Goal: Task Accomplishment & Management: Complete application form

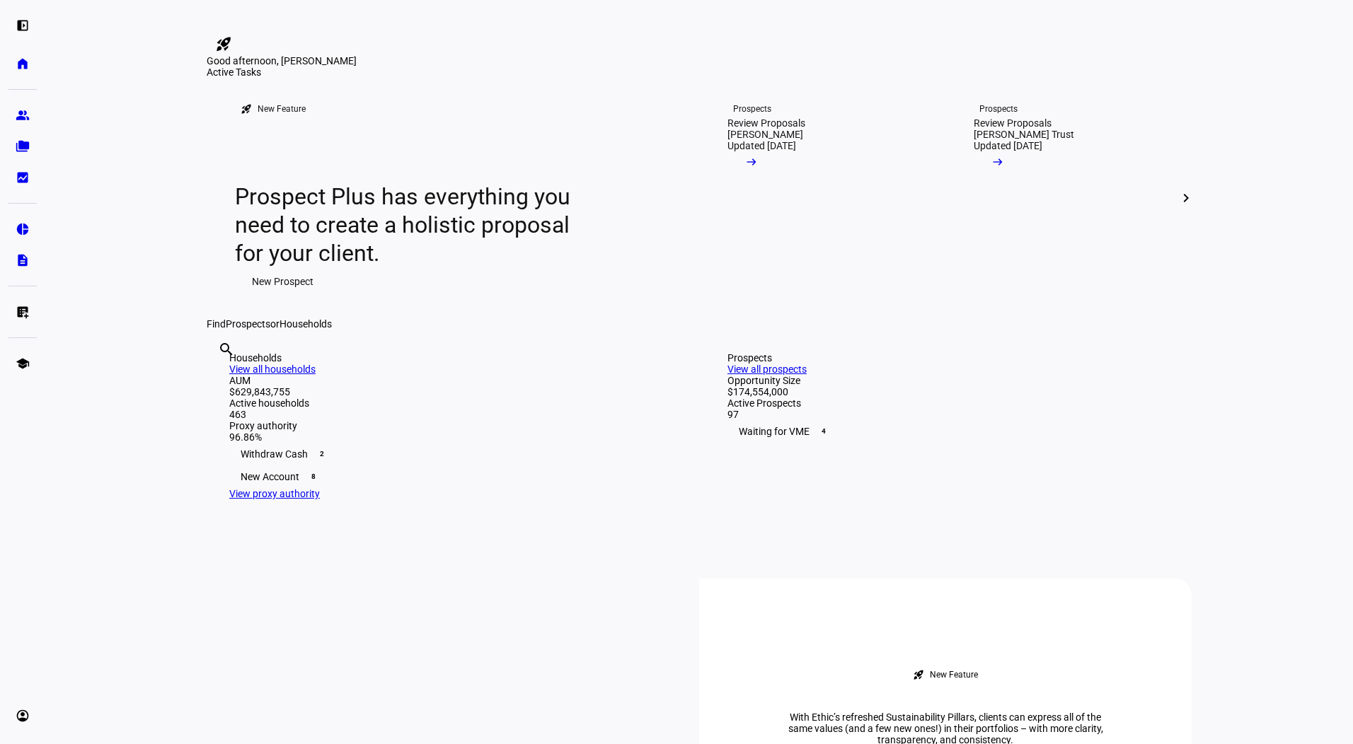
click at [4, 313] on div "left_panel_open home Home Advisors group Prospects folder_copy Households bid_l…" at bounding box center [22, 372] width 45 height 744
click at [19, 311] on eth-mat-symbol "list_alt_add" at bounding box center [23, 312] width 14 height 14
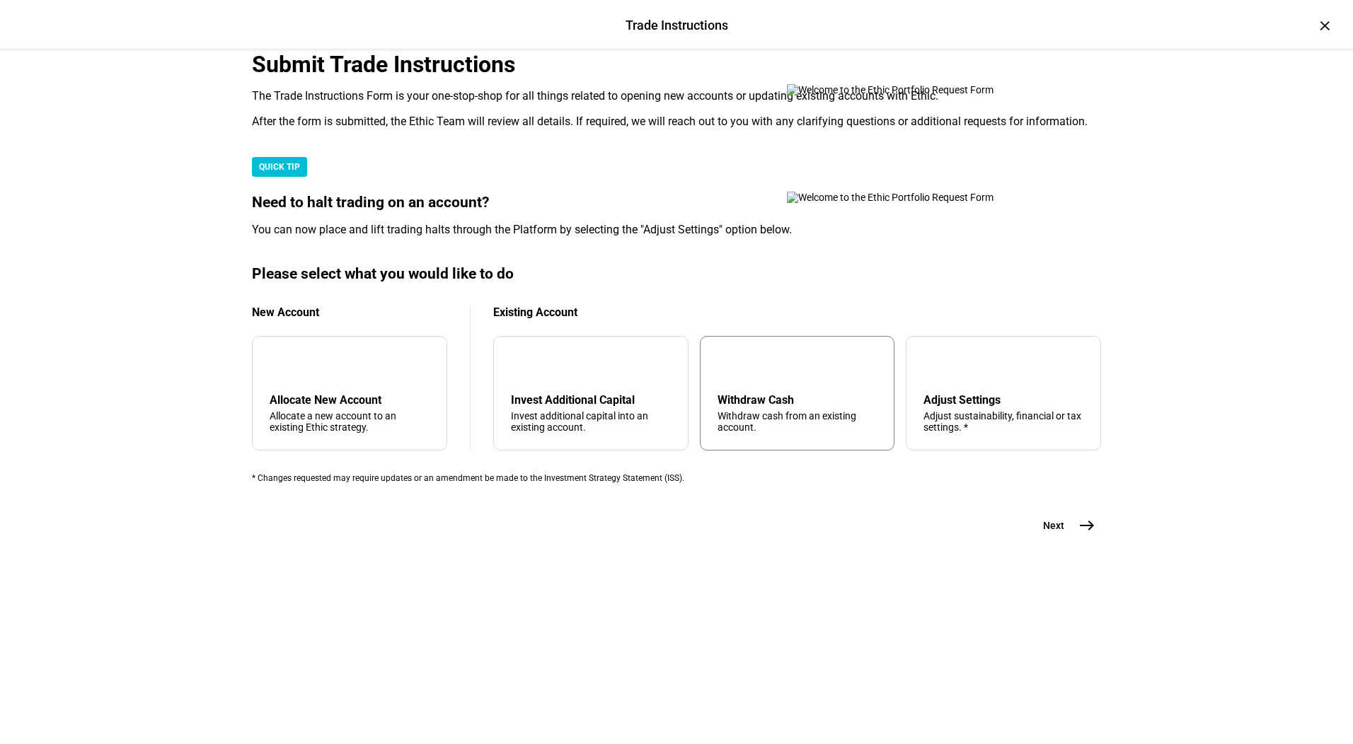
click at [770, 451] on div "arrow_upward Withdraw Cash Withdraw cash from an existing account." at bounding box center [797, 393] width 195 height 115
click at [1080, 534] on mat-icon "east" at bounding box center [1086, 525] width 17 height 17
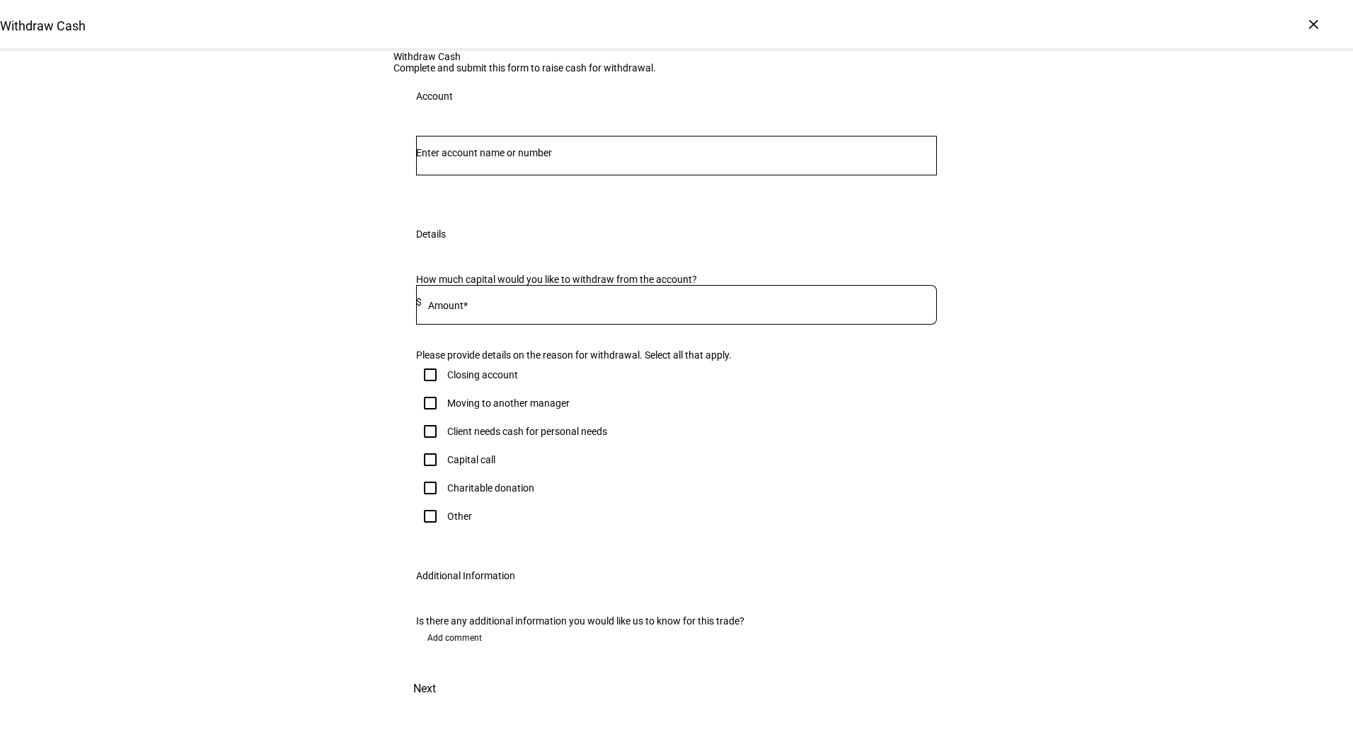
click at [470, 158] on input "Number" at bounding box center [676, 152] width 521 height 11
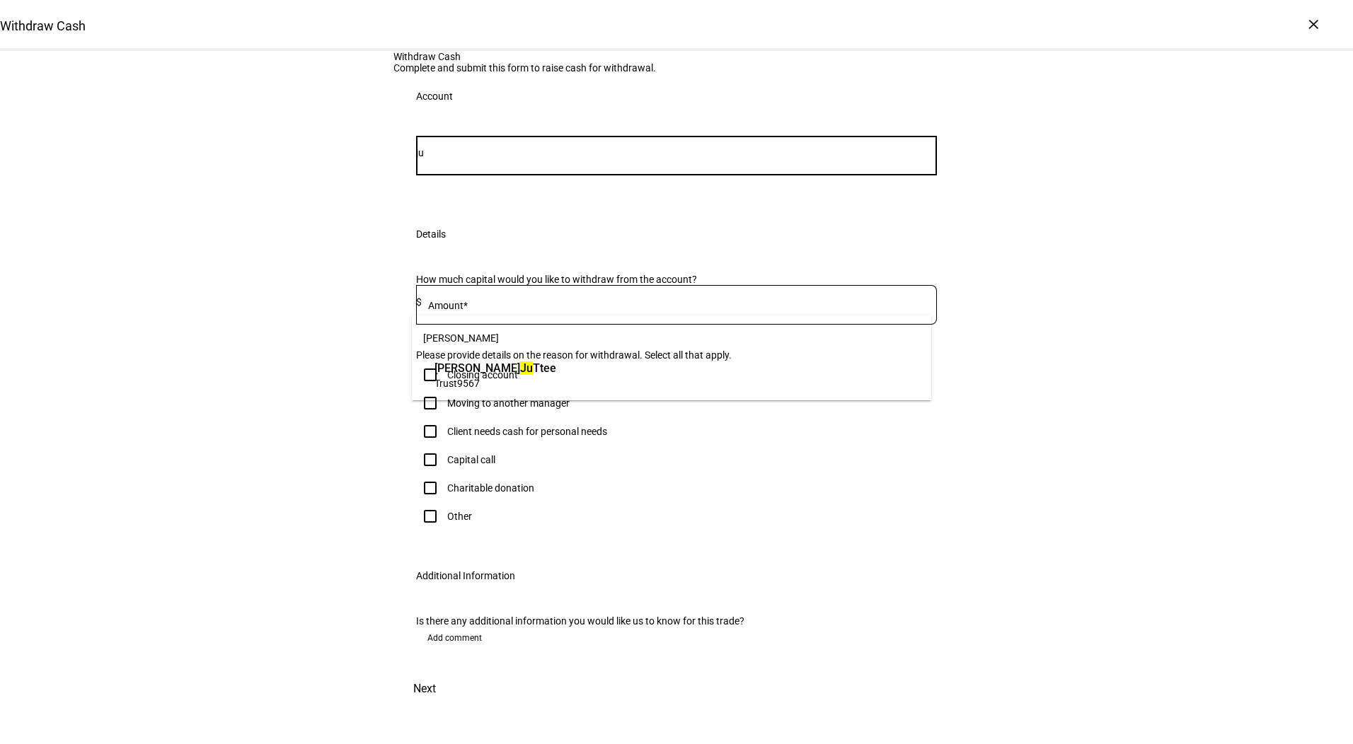
type input "ju"
click at [499, 369] on span "[PERSON_NAME]" at bounding box center [495, 368] width 122 height 16
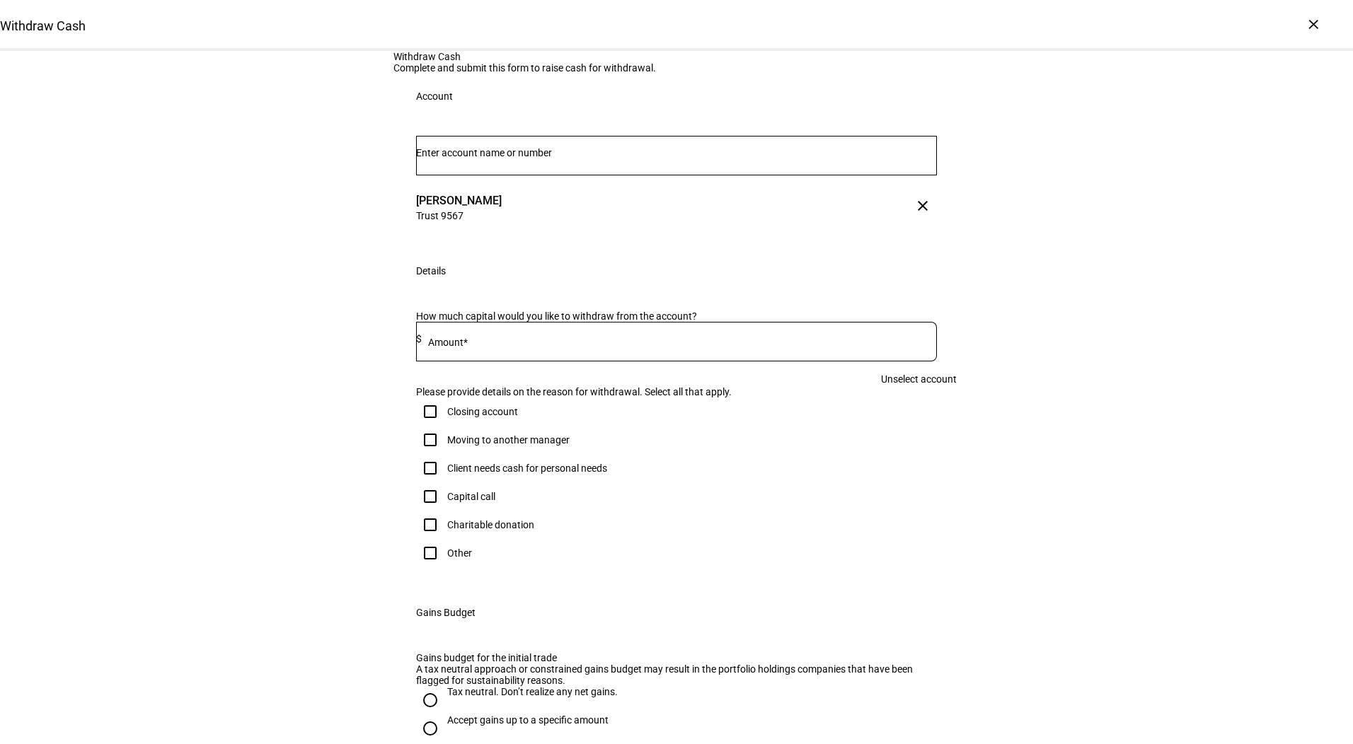
click at [906, 224] on span at bounding box center [923, 207] width 34 height 34
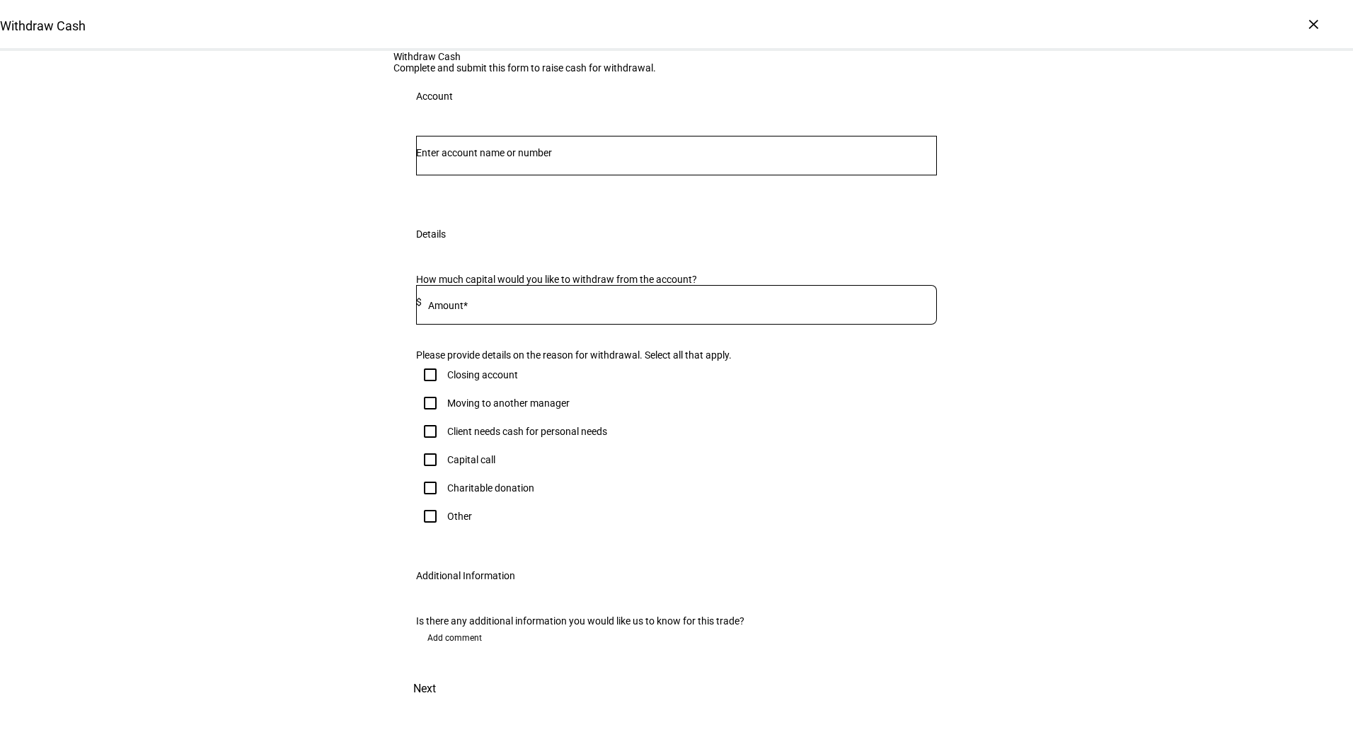
click at [759, 175] on div at bounding box center [676, 156] width 521 height 40
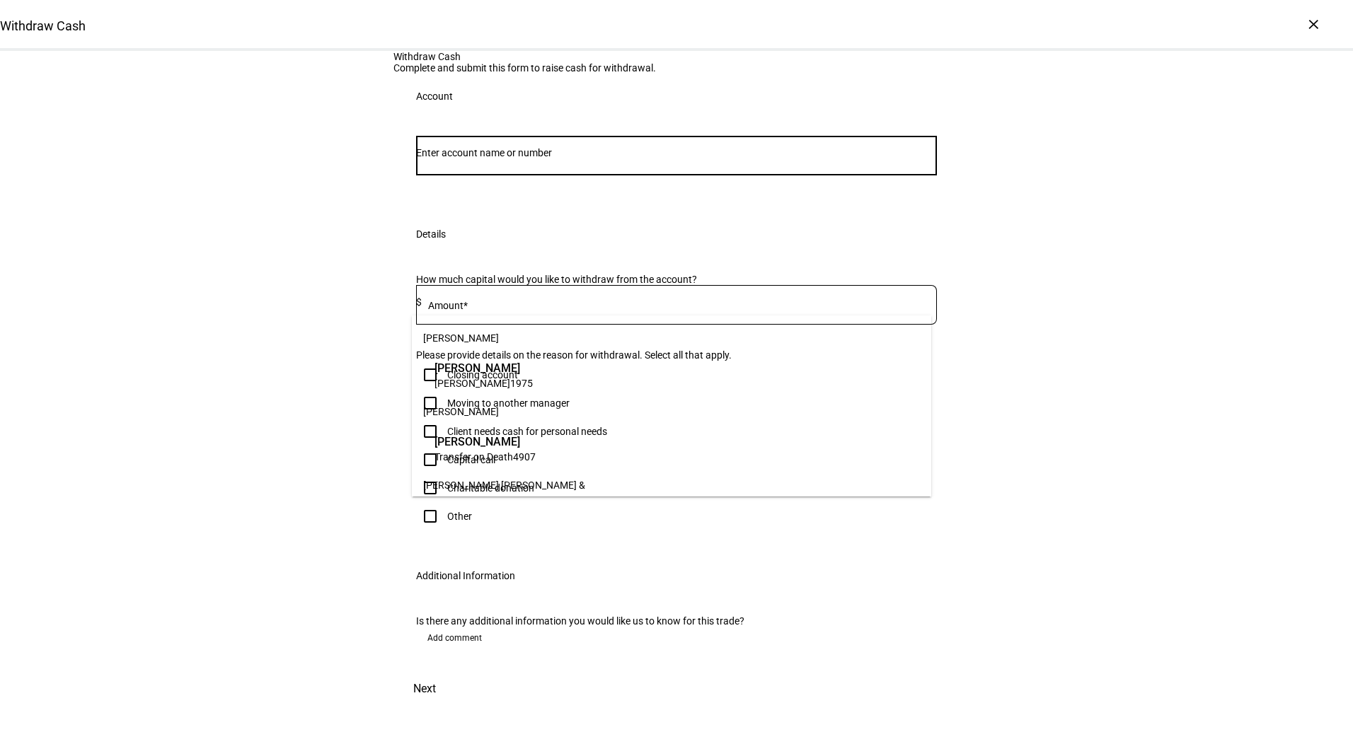
click at [749, 158] on input "Number" at bounding box center [676, 152] width 521 height 11
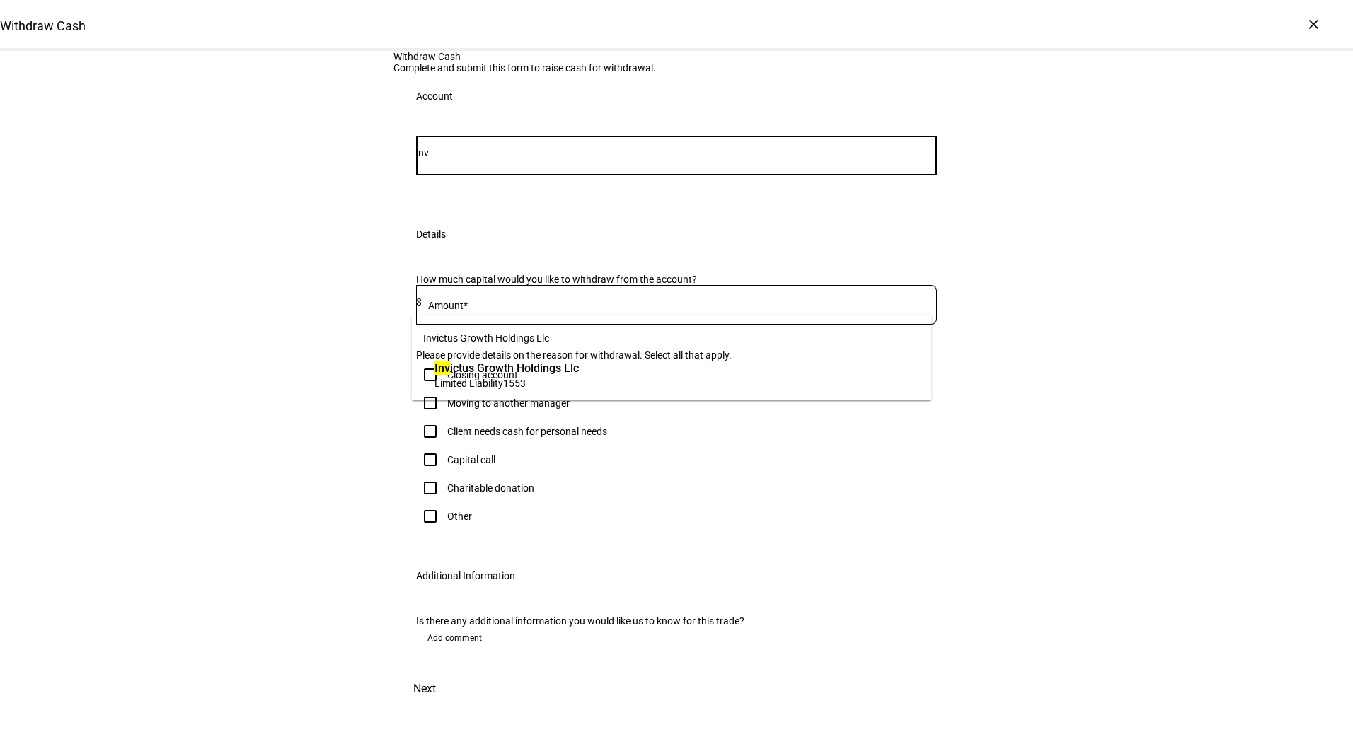
type input "inv"
click at [506, 378] on span "1553" at bounding box center [514, 383] width 23 height 11
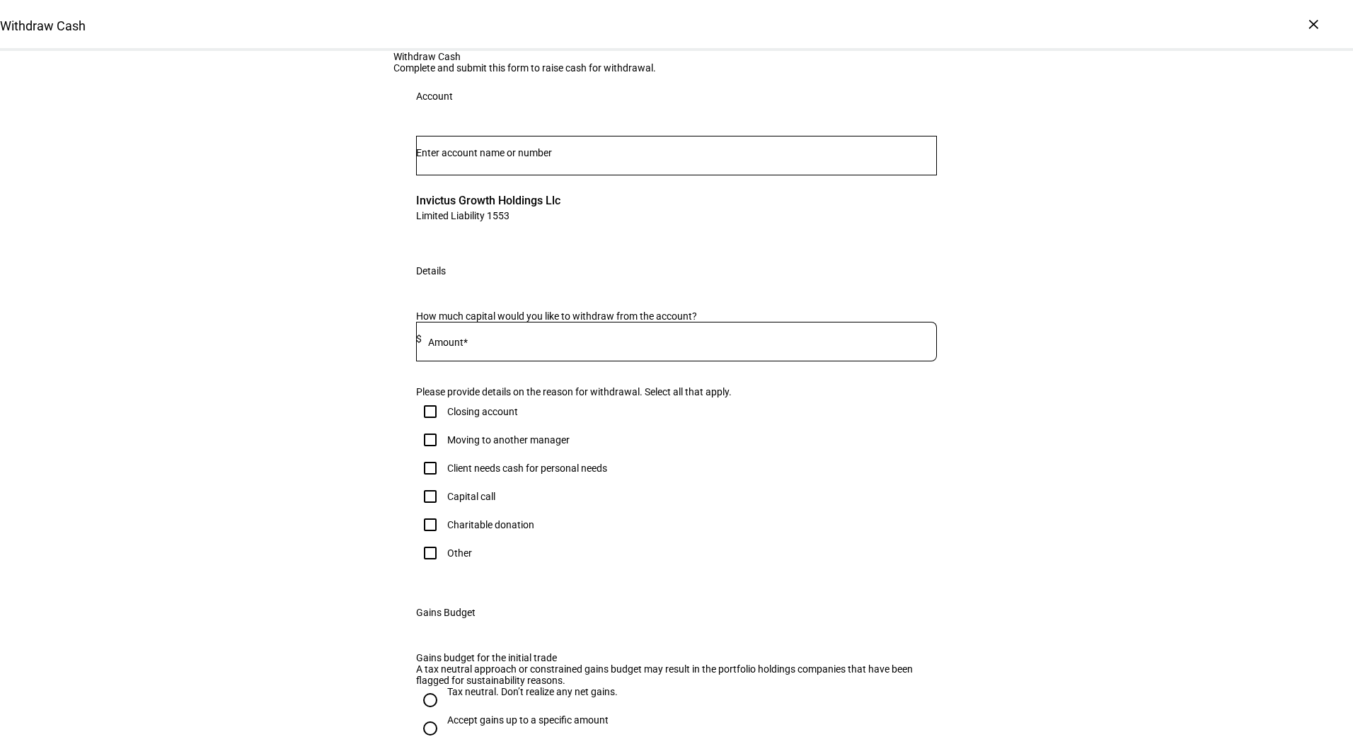
click at [594, 362] on div at bounding box center [679, 342] width 515 height 40
type input "8,000"
click at [447, 474] on div "Client needs cash for personal needs" at bounding box center [527, 468] width 160 height 11
click at [444, 482] on input "Client needs cash for personal needs" at bounding box center [430, 468] width 28 height 28
checkbox input "true"
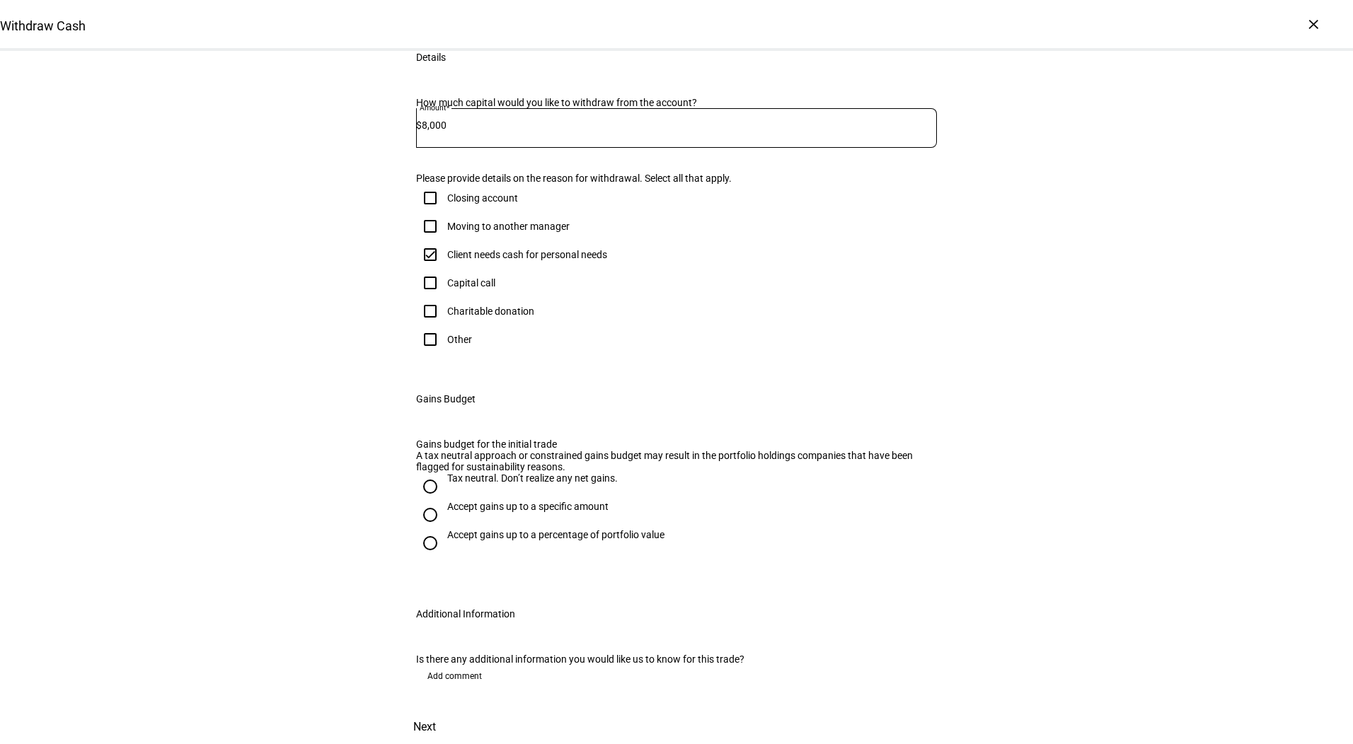
scroll to position [327, 0]
click at [447, 512] on div "Accept gains up to a specific amount" at bounding box center [527, 506] width 161 height 11
click at [443, 529] on input "Accept gains up to a specific amount" at bounding box center [430, 515] width 28 height 28
radio input "true"
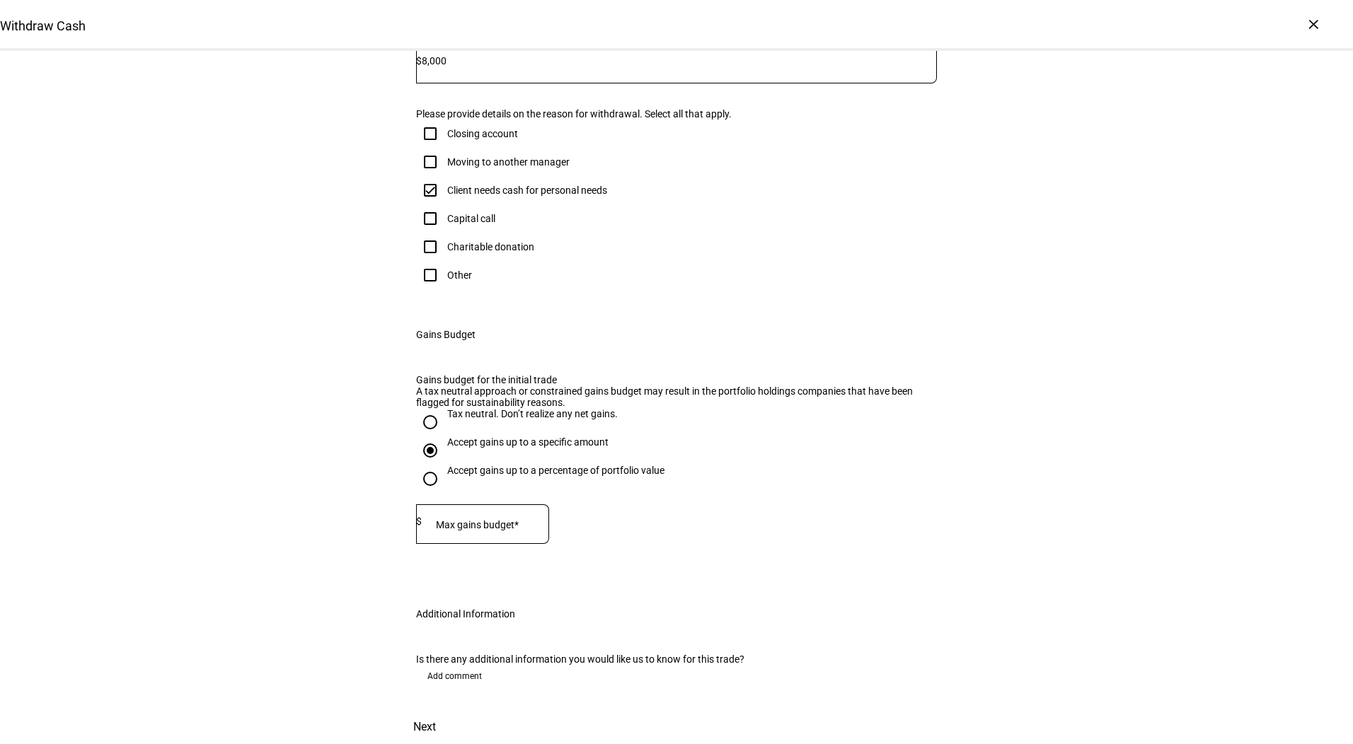
click at [462, 527] on input at bounding box center [485, 521] width 127 height 11
type input "3,000"
click at [436, 710] on span "Next" at bounding box center [424, 727] width 23 height 34
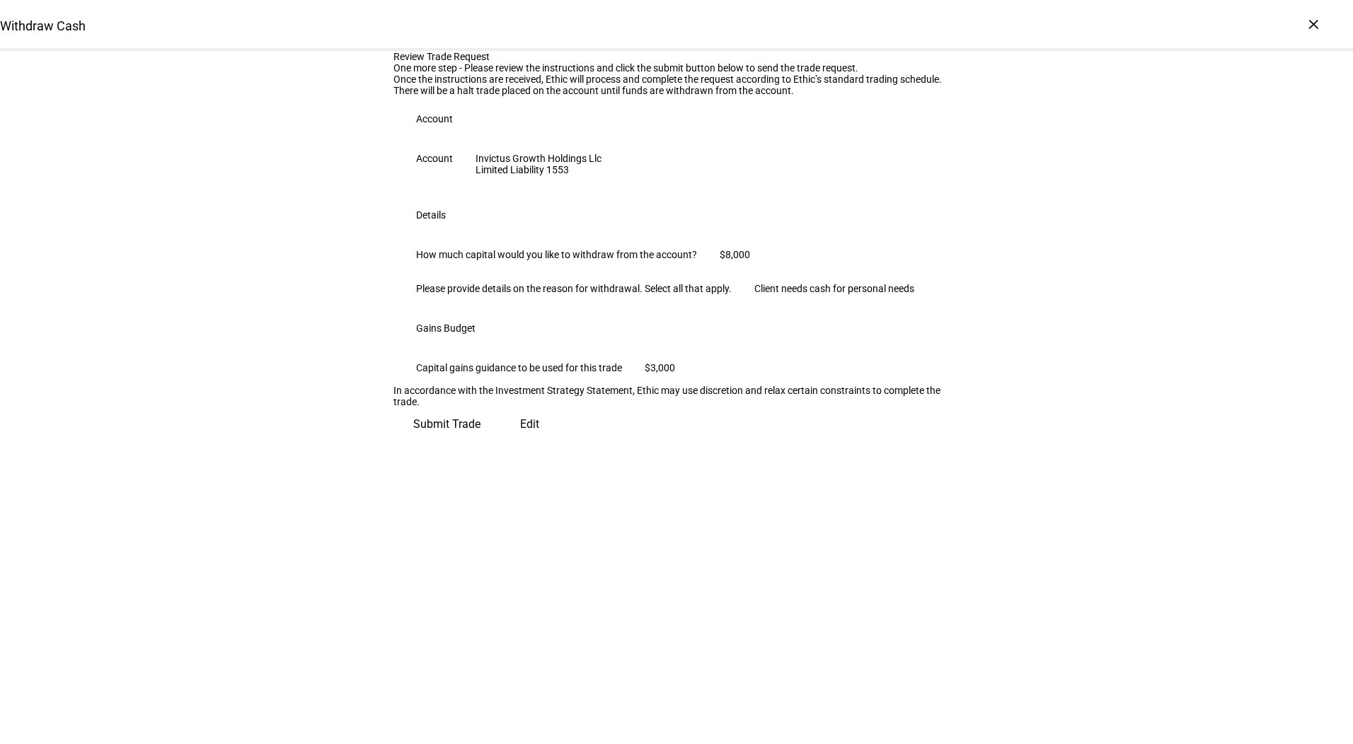
scroll to position [0, 0]
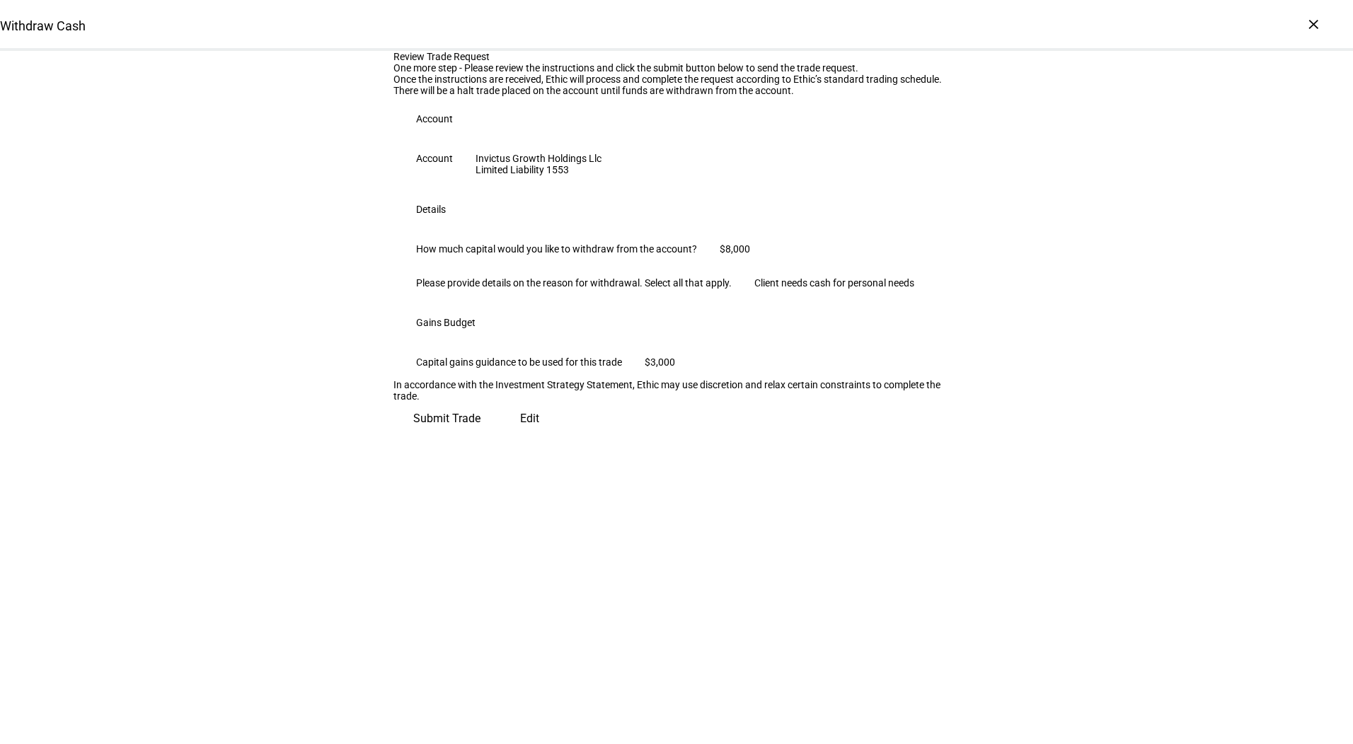
click at [480, 436] on span "Submit Trade" at bounding box center [446, 419] width 67 height 34
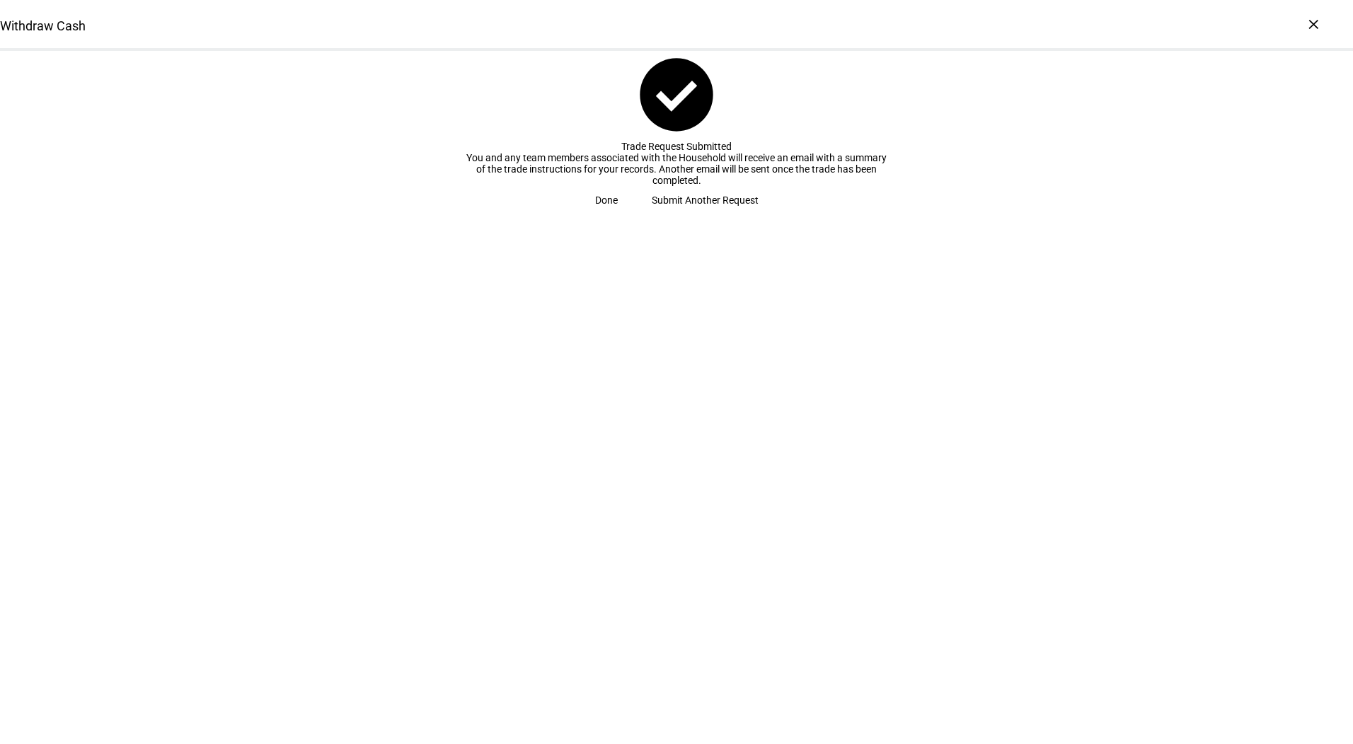
click at [618, 214] on span "Done" at bounding box center [606, 200] width 23 height 28
